Goal: Task Accomplishment & Management: Manage account settings

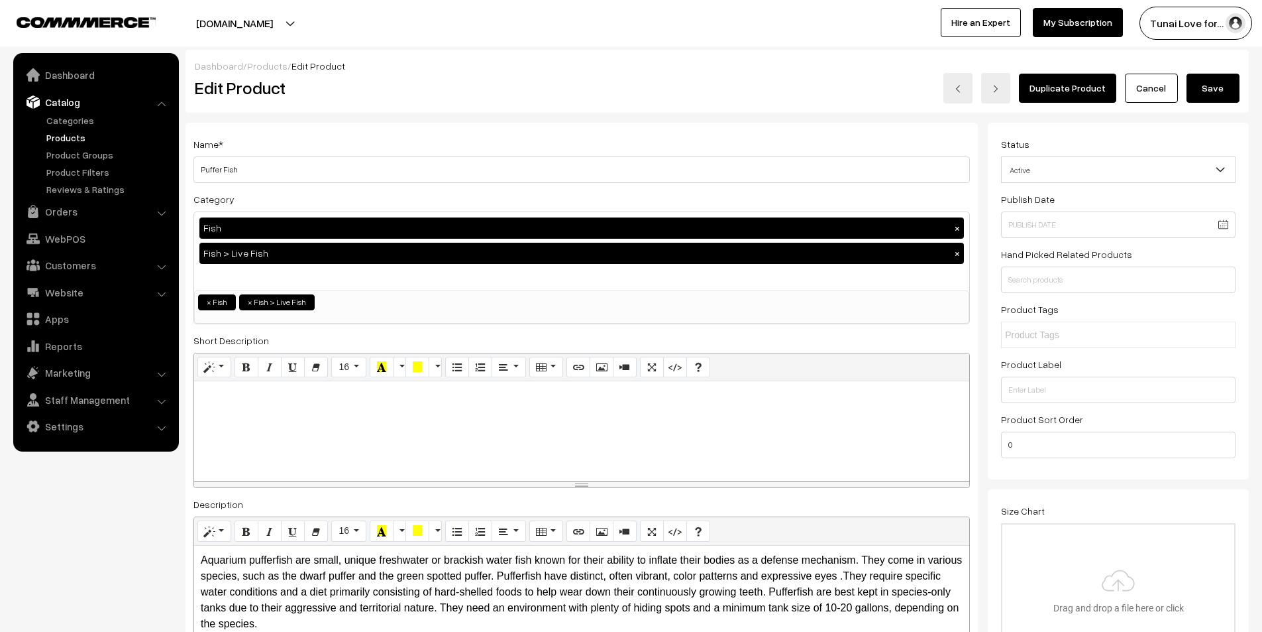
click at [67, 137] on link "Products" at bounding box center [108, 138] width 131 height 14
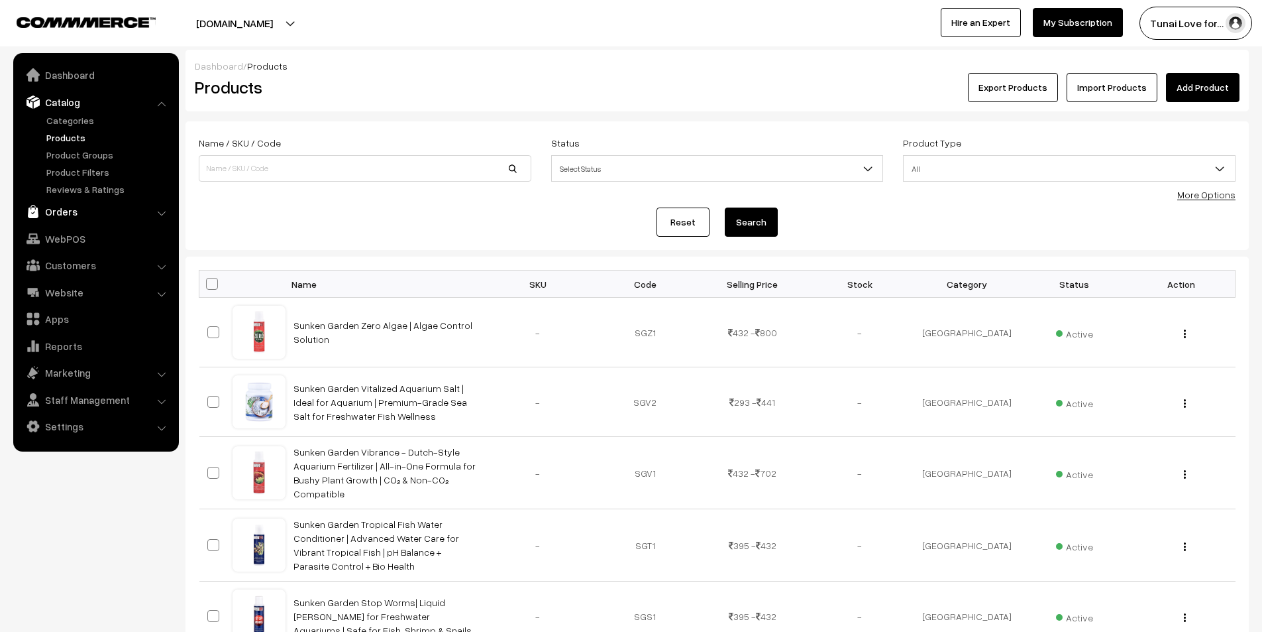
click at [72, 212] on link "Orders" at bounding box center [96, 211] width 158 height 24
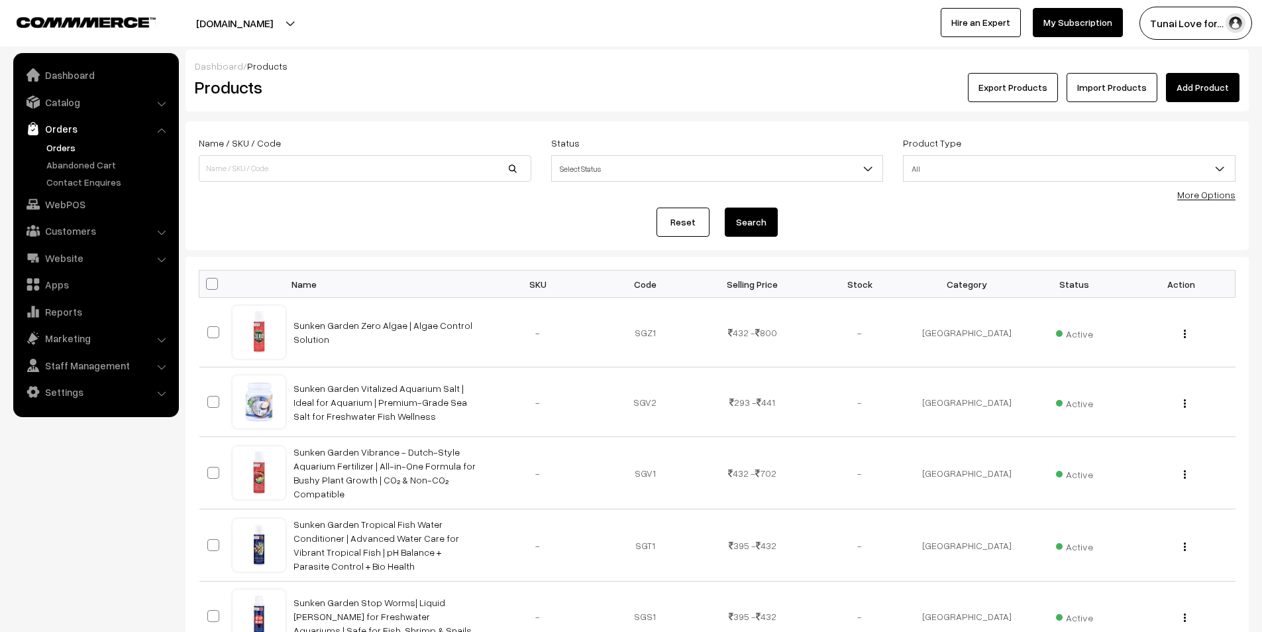
click at [57, 148] on link "Orders" at bounding box center [108, 147] width 131 height 14
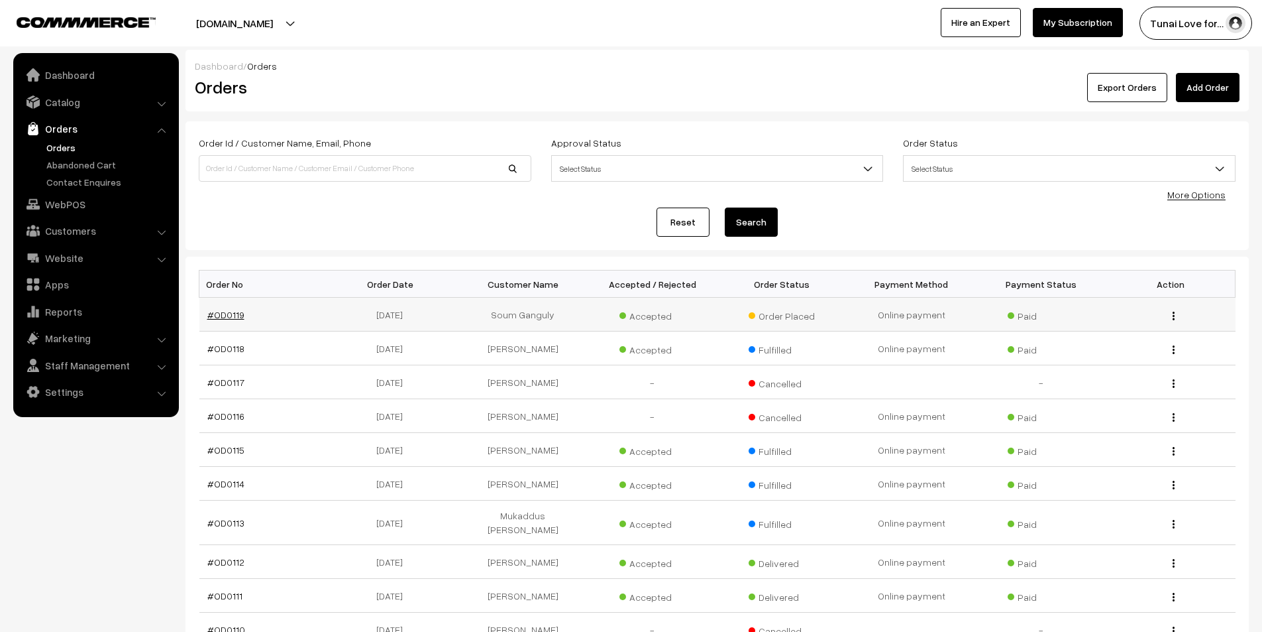
click at [231, 317] on link "#OD0119" at bounding box center [225, 314] width 37 height 11
